Goal: Find specific page/section: Find specific page/section

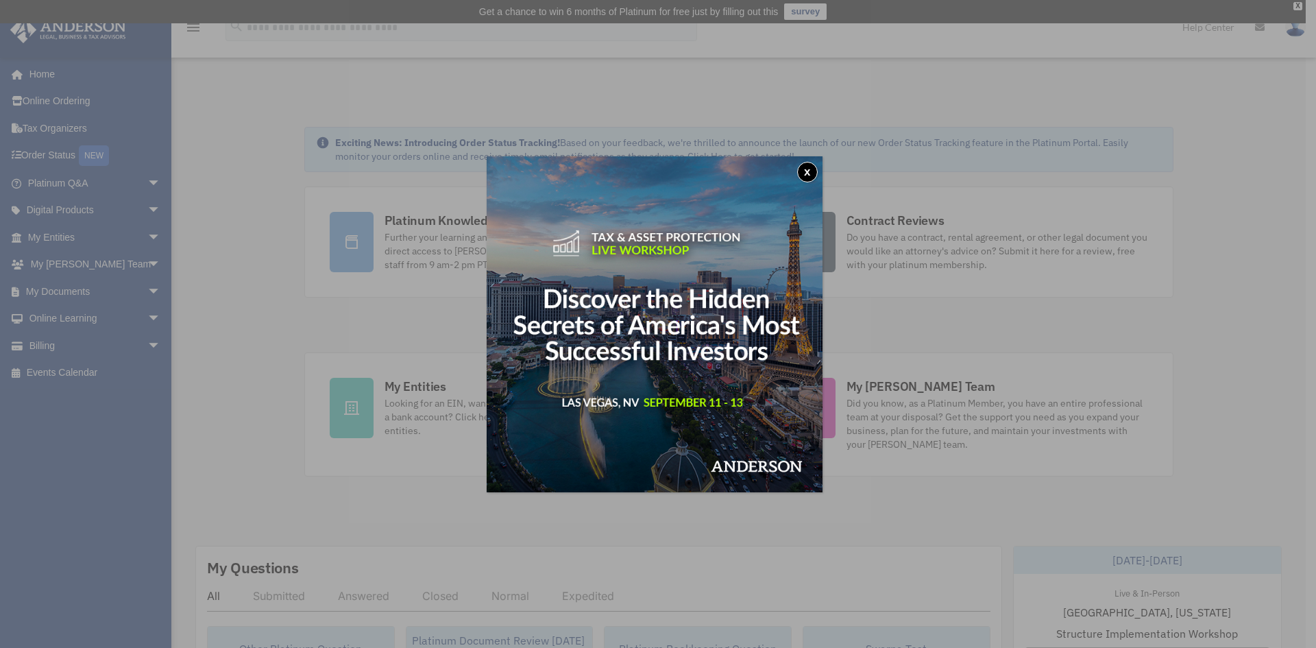
click at [810, 169] on button "x" at bounding box center [807, 172] width 21 height 21
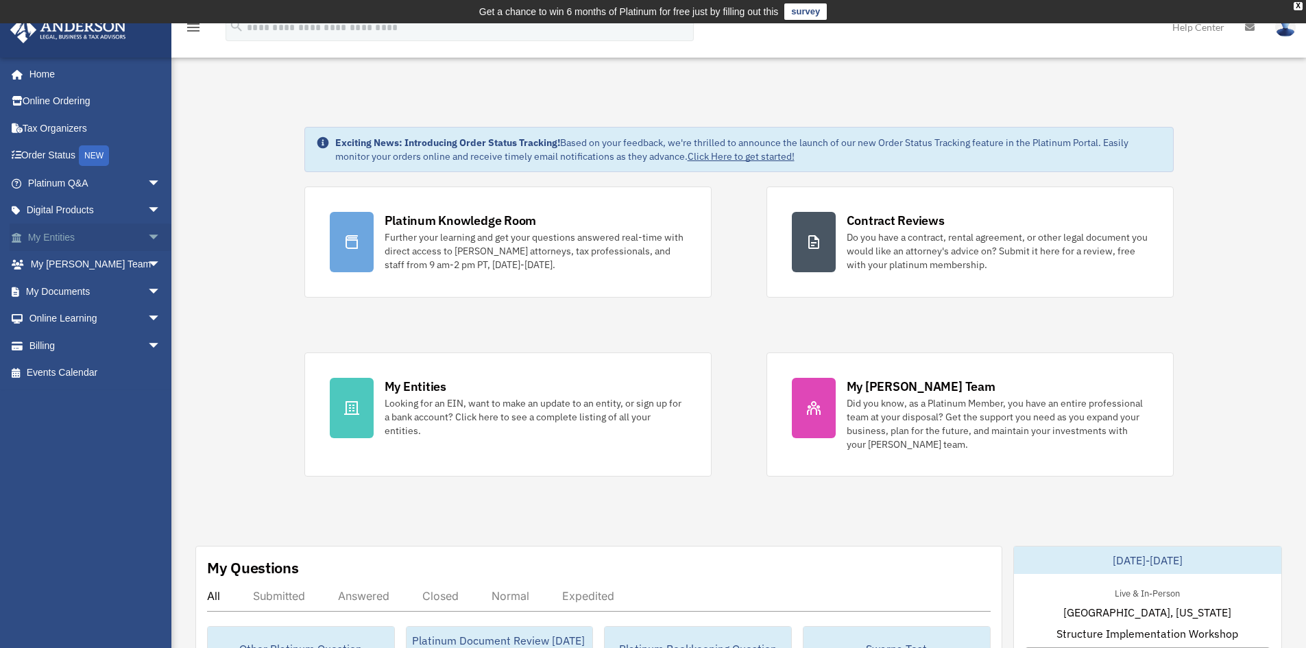
click at [147, 239] on span "arrow_drop_down" at bounding box center [160, 237] width 27 height 28
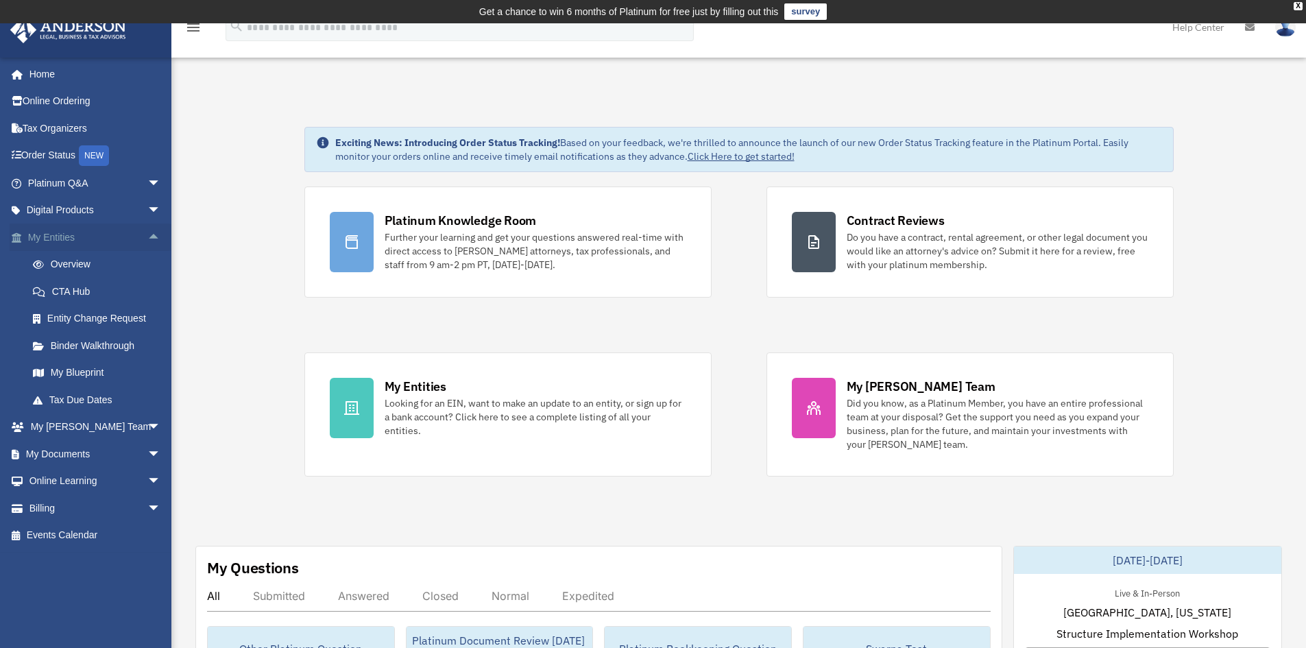
click at [147, 239] on span "arrow_drop_up" at bounding box center [160, 237] width 27 height 28
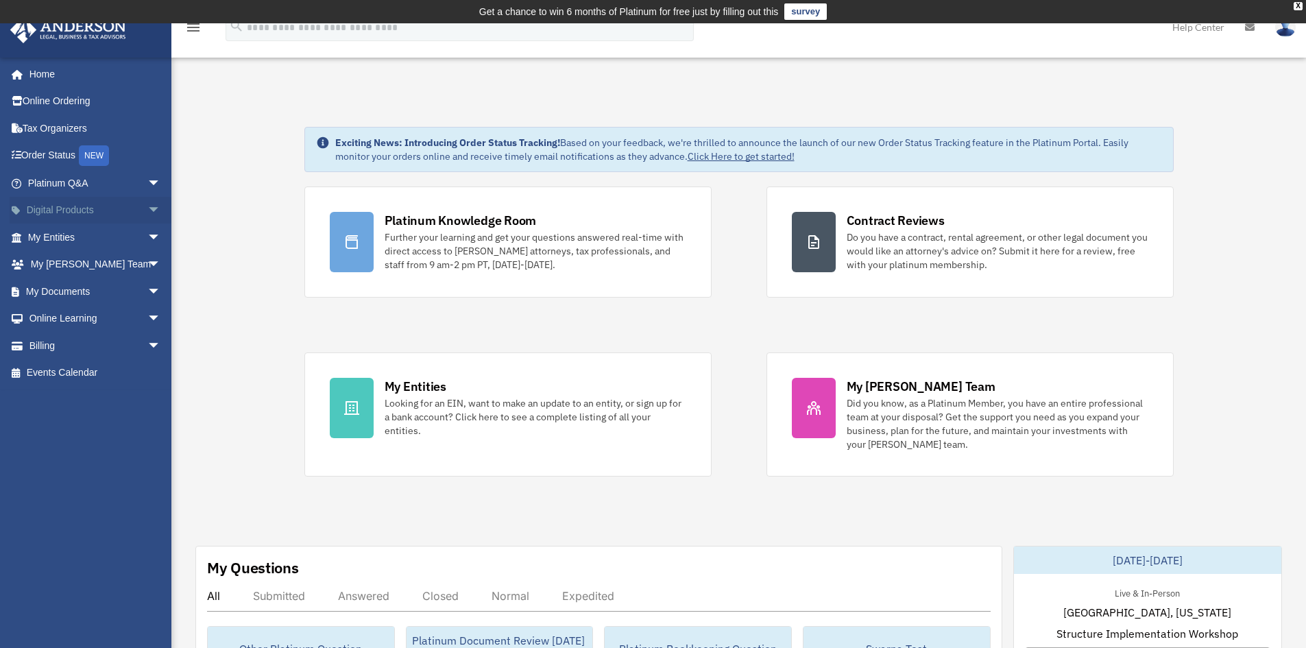
click at [147, 215] on span "arrow_drop_down" at bounding box center [160, 211] width 27 height 28
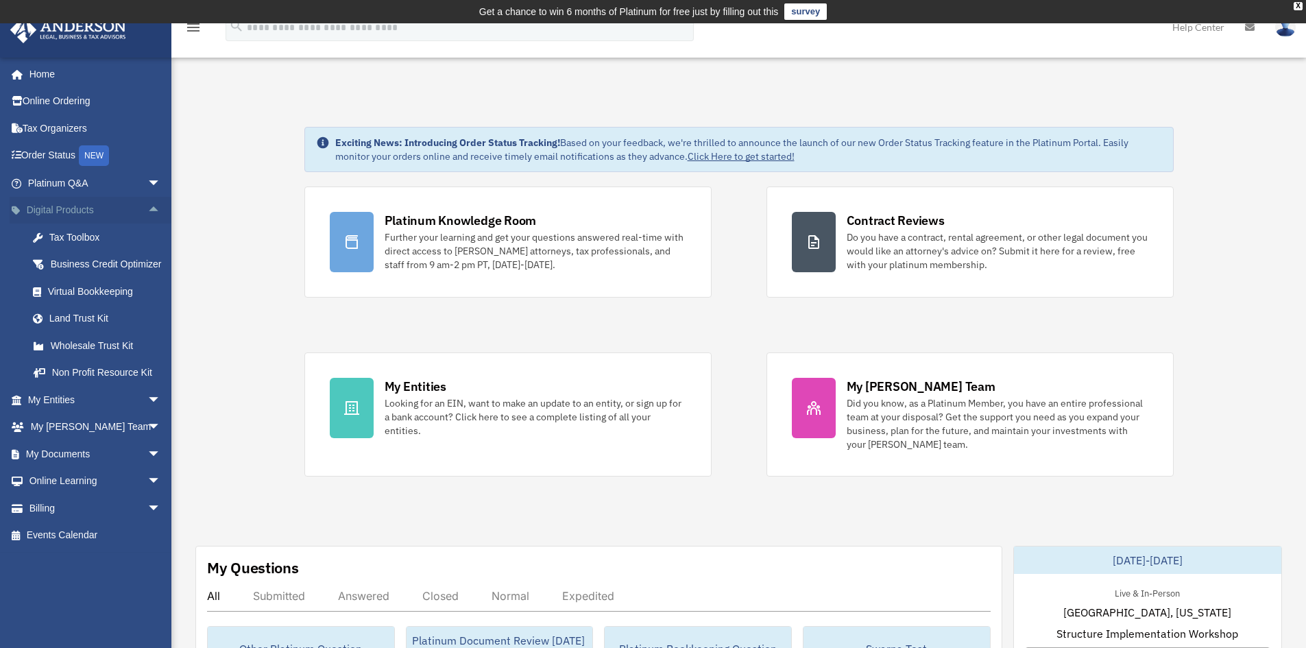
click at [147, 215] on span "arrow_drop_up" at bounding box center [160, 211] width 27 height 28
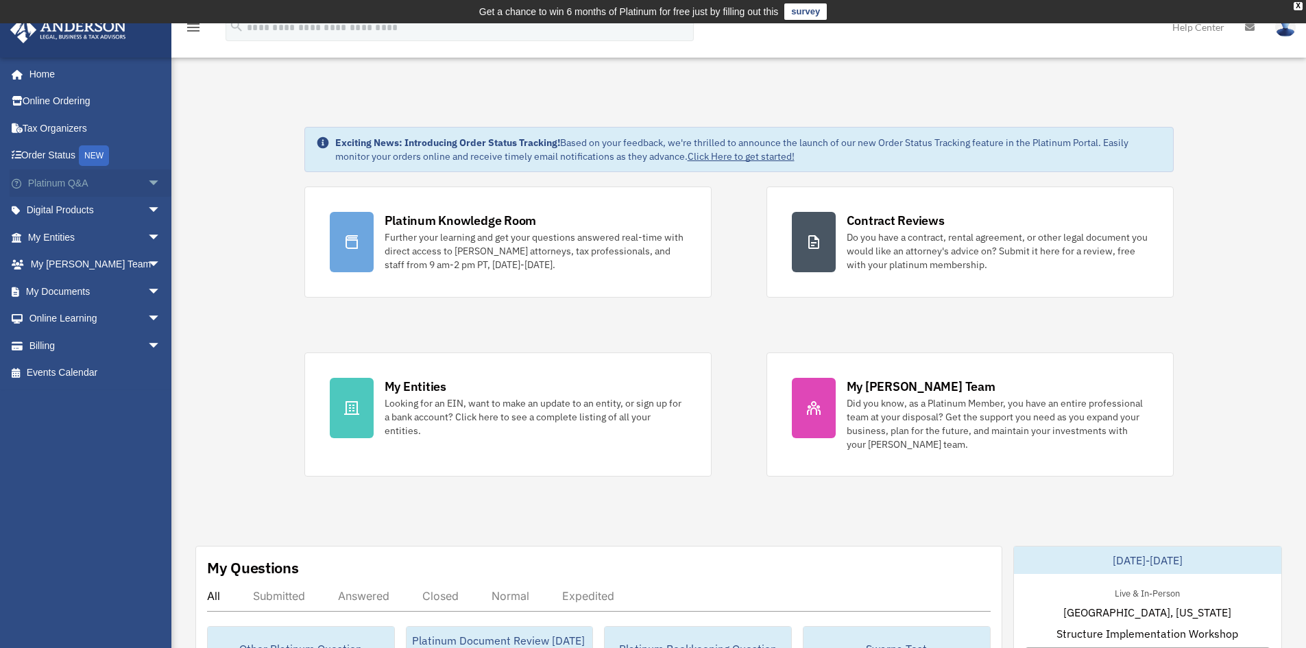
click at [147, 184] on span "arrow_drop_down" at bounding box center [160, 183] width 27 height 28
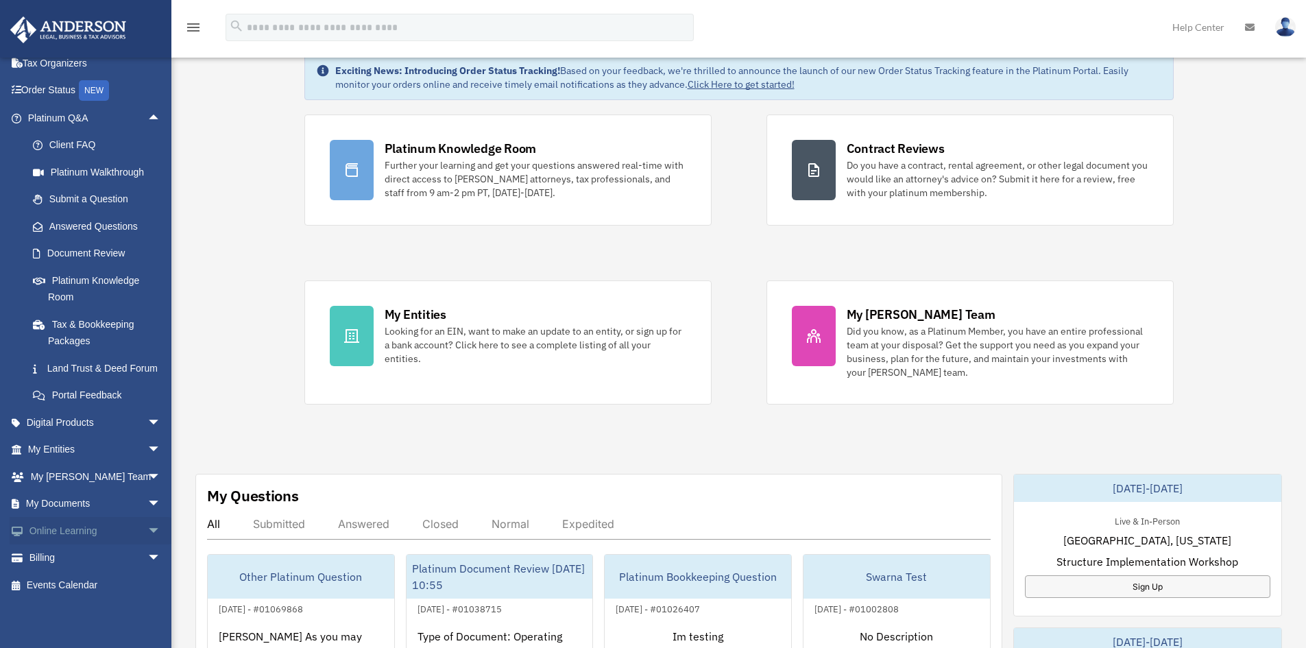
scroll to position [137, 0]
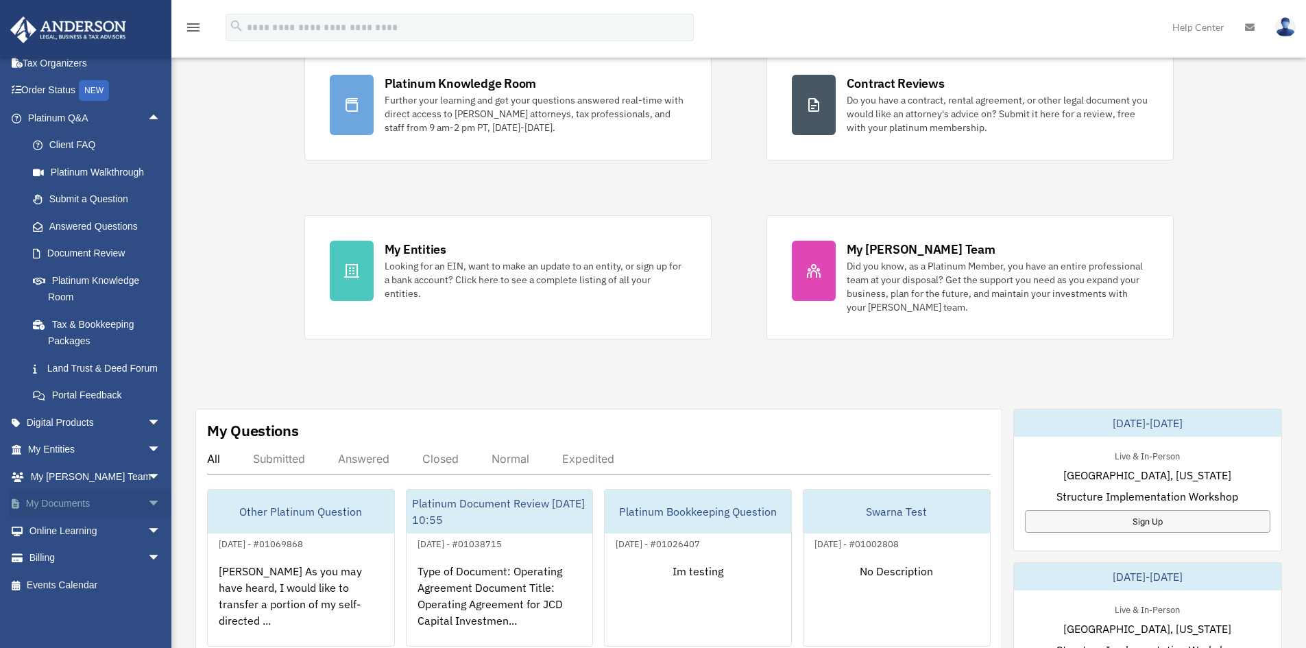
click at [147, 505] on span "arrow_drop_down" at bounding box center [160, 504] width 27 height 28
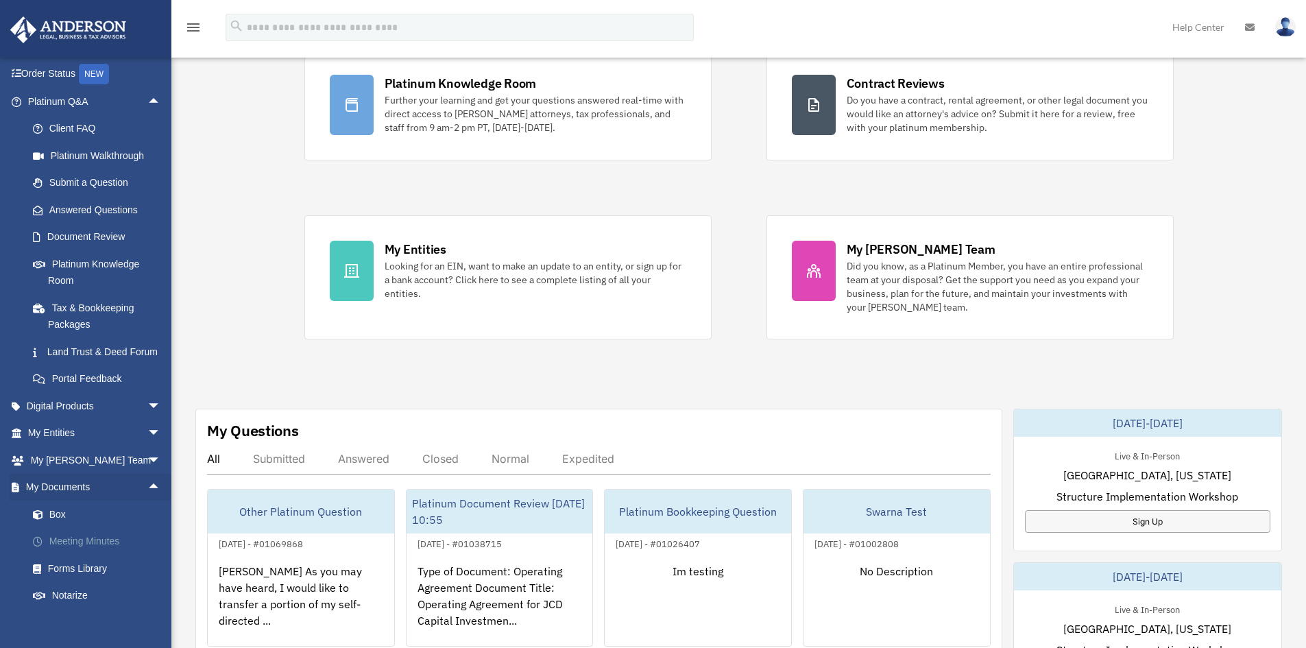
click at [96, 555] on link "Meeting Minutes" at bounding box center [100, 541] width 162 height 27
